Goal: Communication & Community: Answer question/provide support

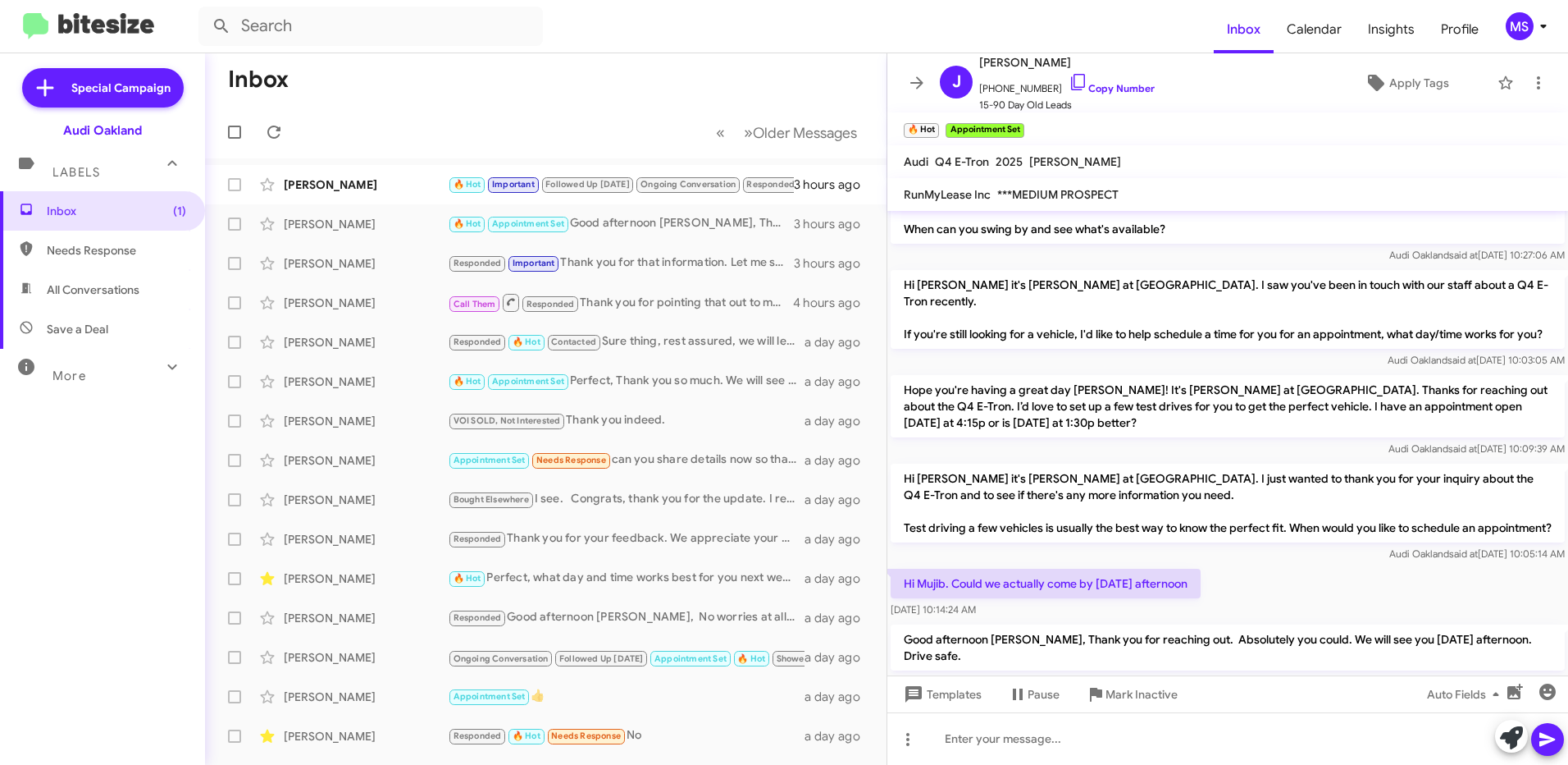
scroll to position [555, 0]
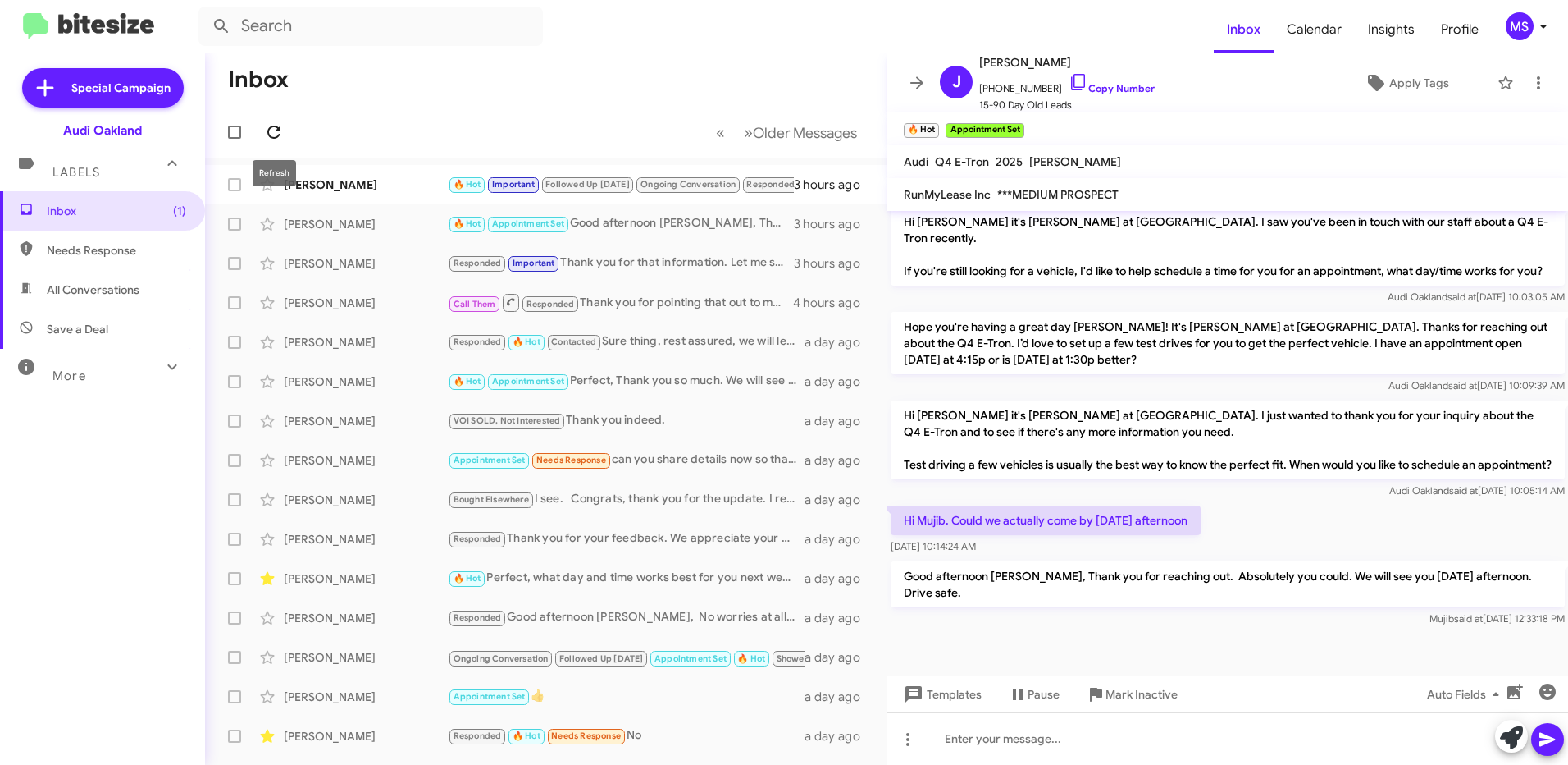
click at [275, 126] on icon at bounding box center [274, 132] width 13 height 13
click at [394, 184] on div "[PERSON_NAME]" at bounding box center [365, 184] width 164 height 17
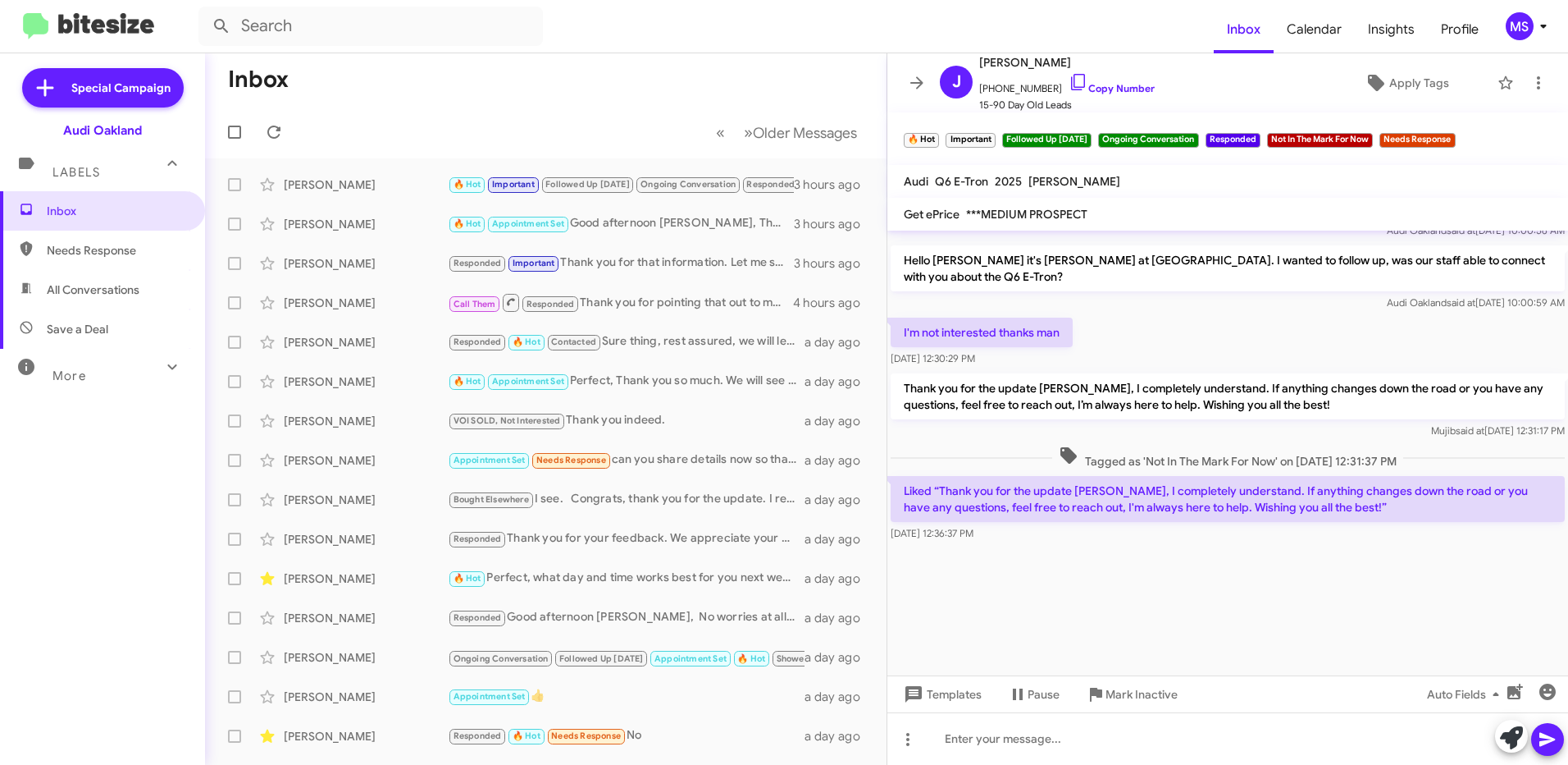
scroll to position [1987, 0]
click at [1419, 85] on span "Apply Tags" at bounding box center [1419, 83] width 60 height 30
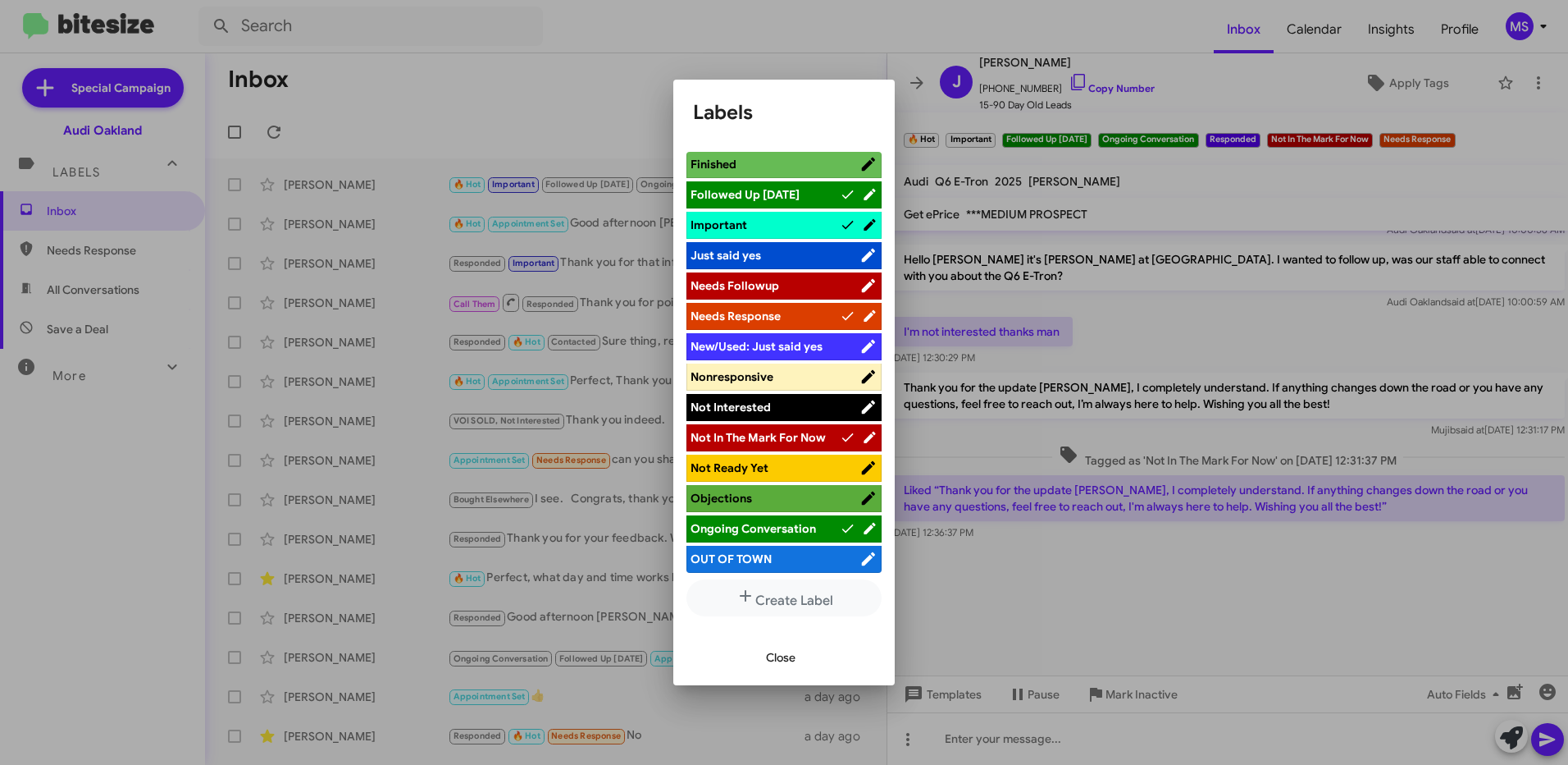
scroll to position [493, 0]
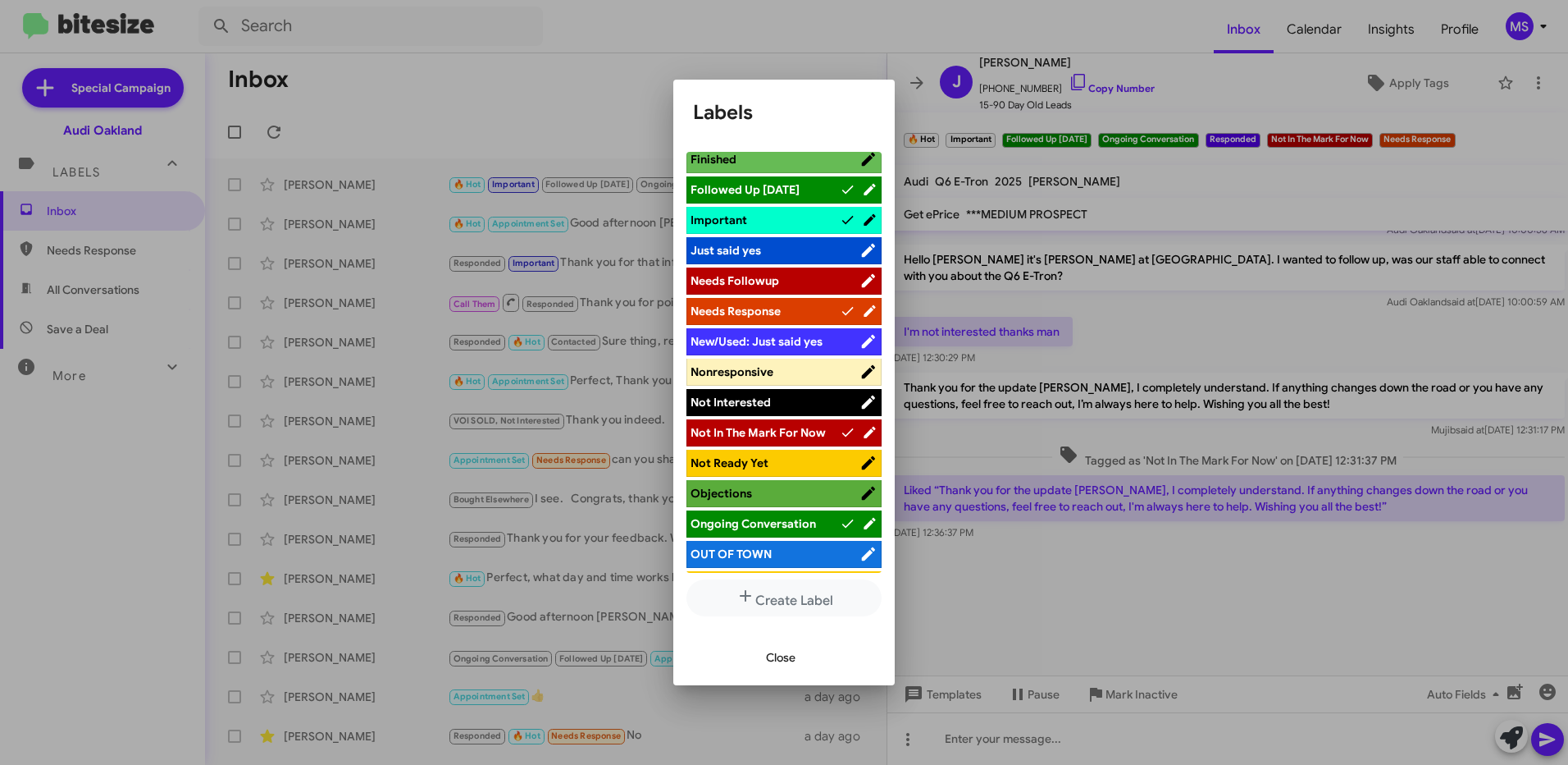
click at [789, 395] on span "Not Interested" at bounding box center [775, 403] width 169 height 17
click at [779, 655] on span "Close" at bounding box center [781, 657] width 30 height 30
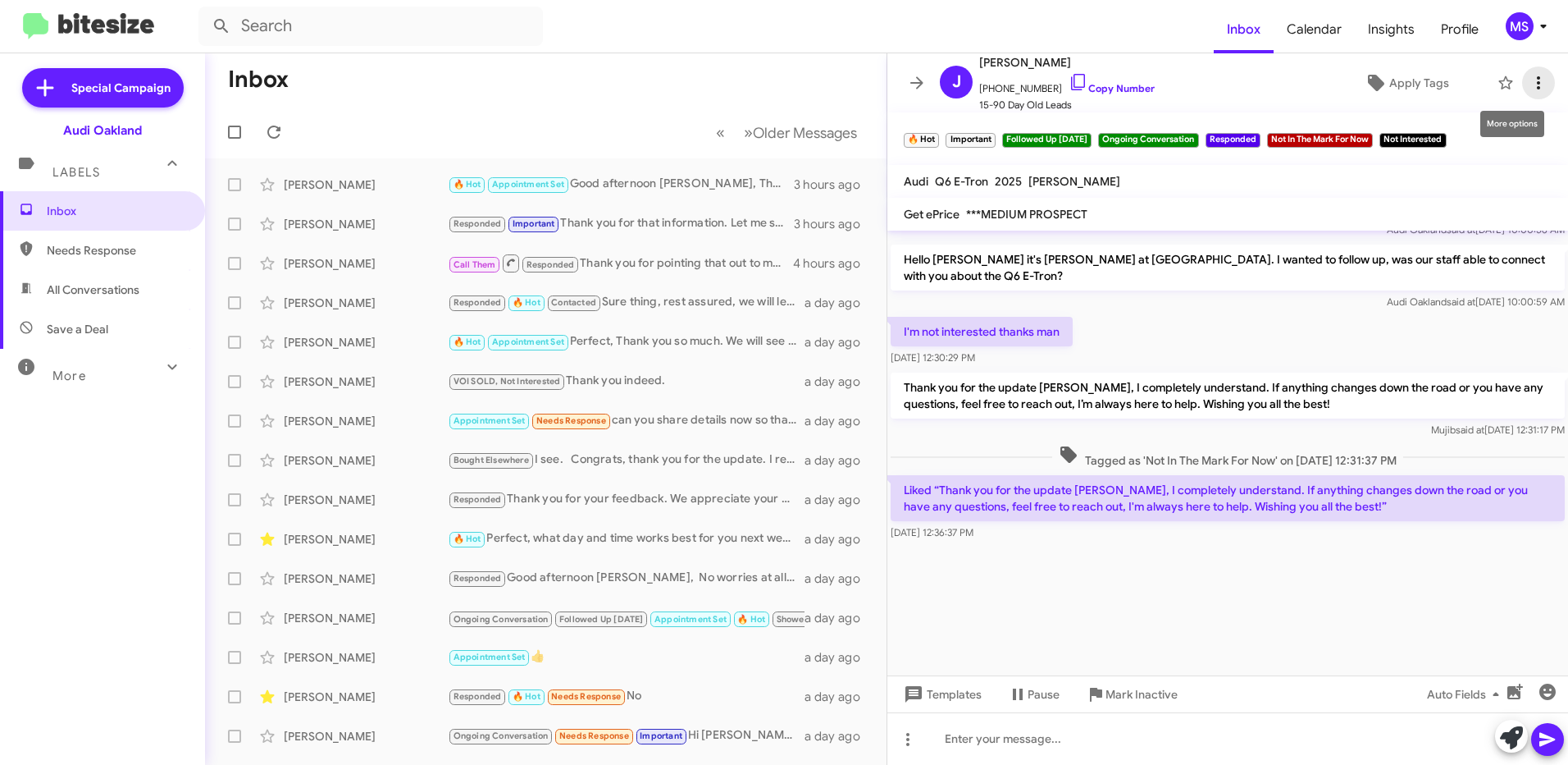
click at [1532, 90] on icon at bounding box center [1538, 82] width 20 height 20
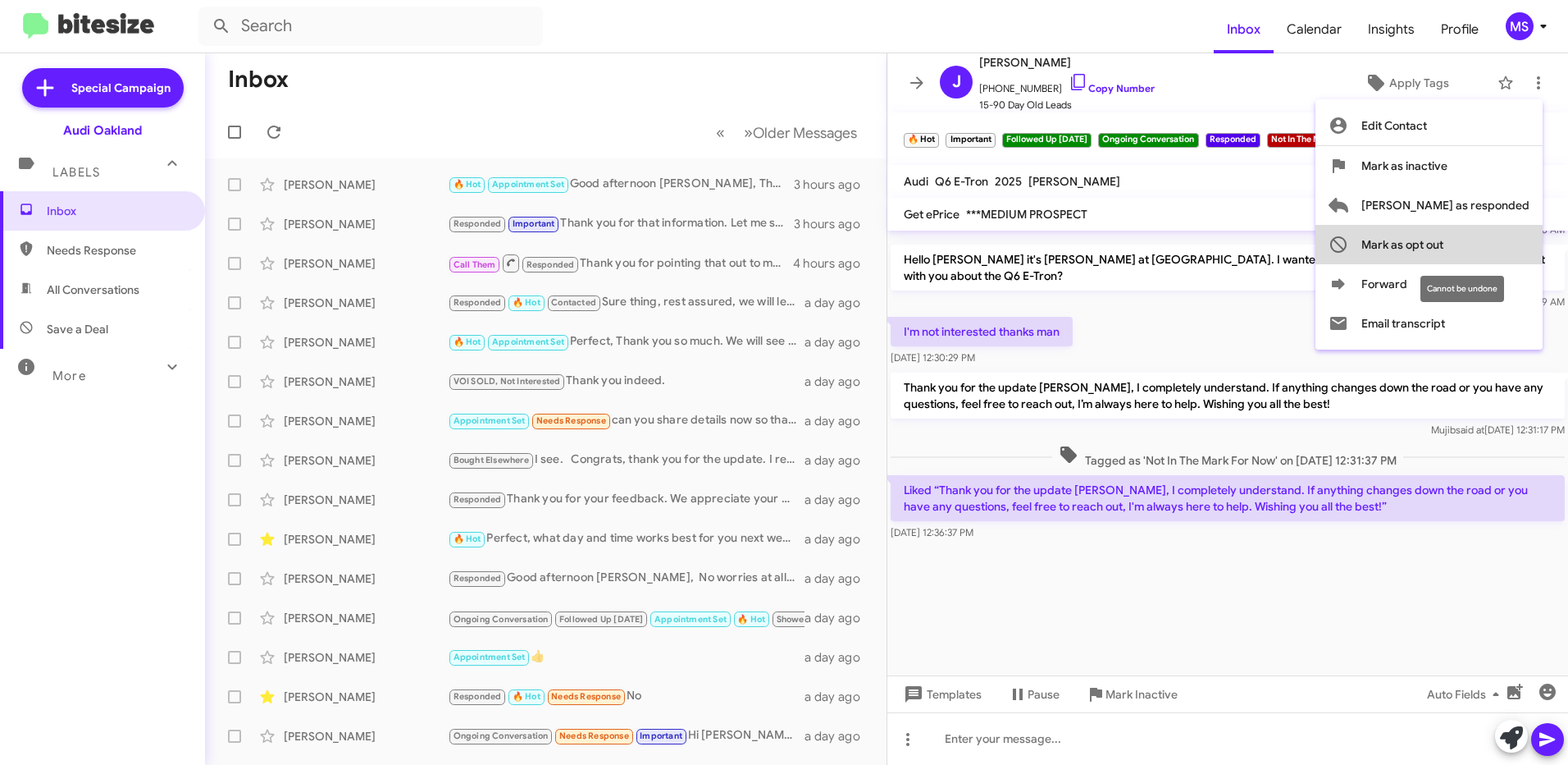
click at [1443, 238] on span "Mark as opt out" at bounding box center [1403, 244] width 82 height 39
